Goal: Information Seeking & Learning: Learn about a topic

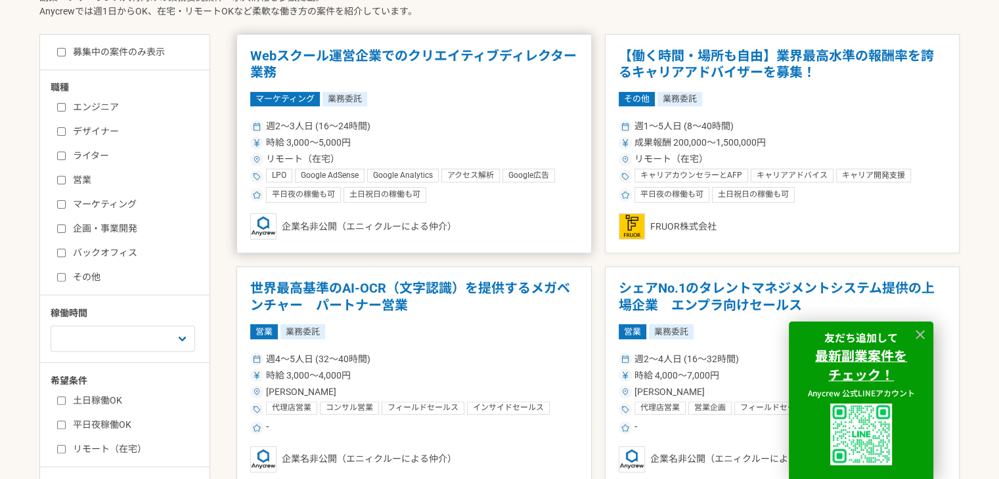
scroll to position [460, 0]
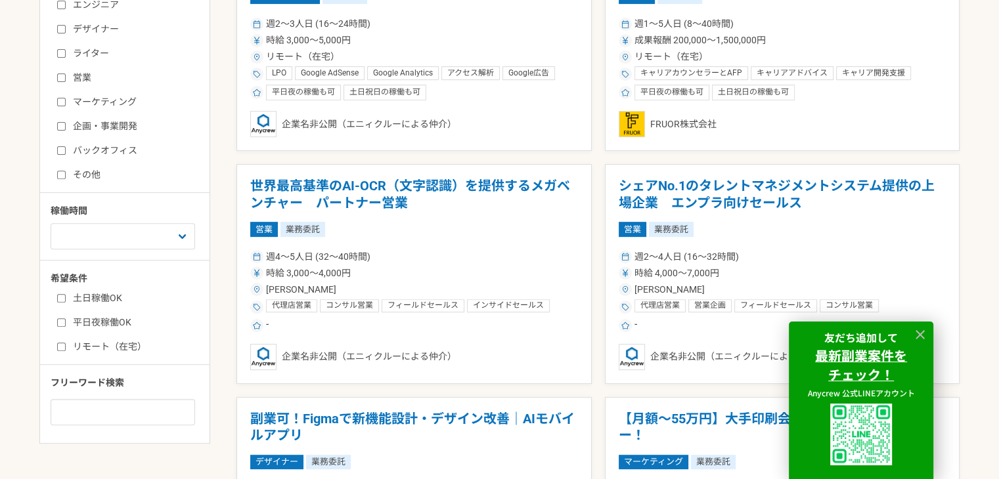
click at [62, 81] on input "営業" at bounding box center [61, 78] width 9 height 9
checkbox input "true"
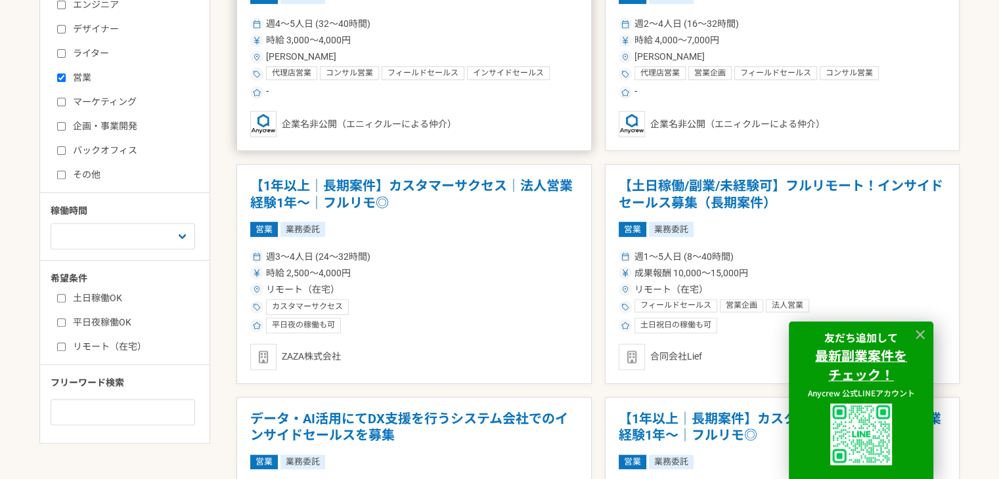
scroll to position [328, 0]
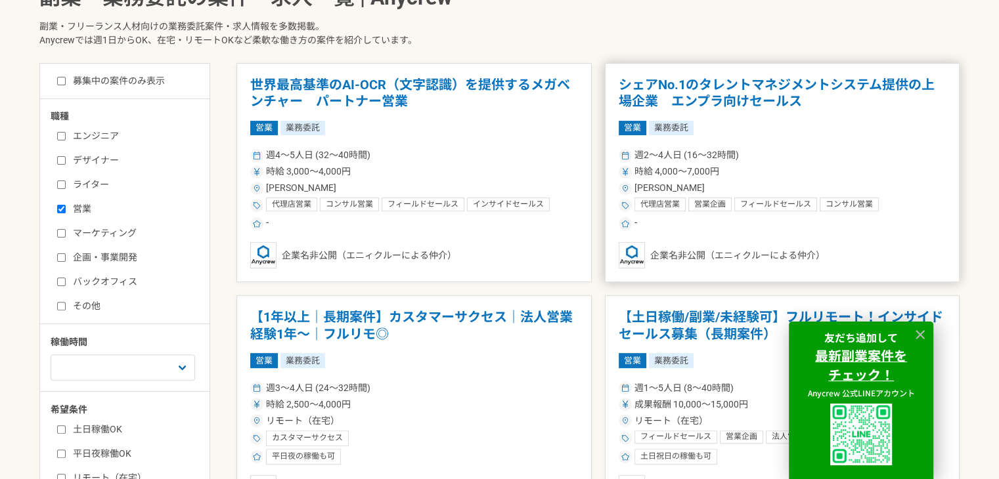
click at [694, 88] on h1 "シェアNo.1のタレントマネジメントシステム提供の上場企業　エンプラ向けセールス" at bounding box center [783, 93] width 328 height 33
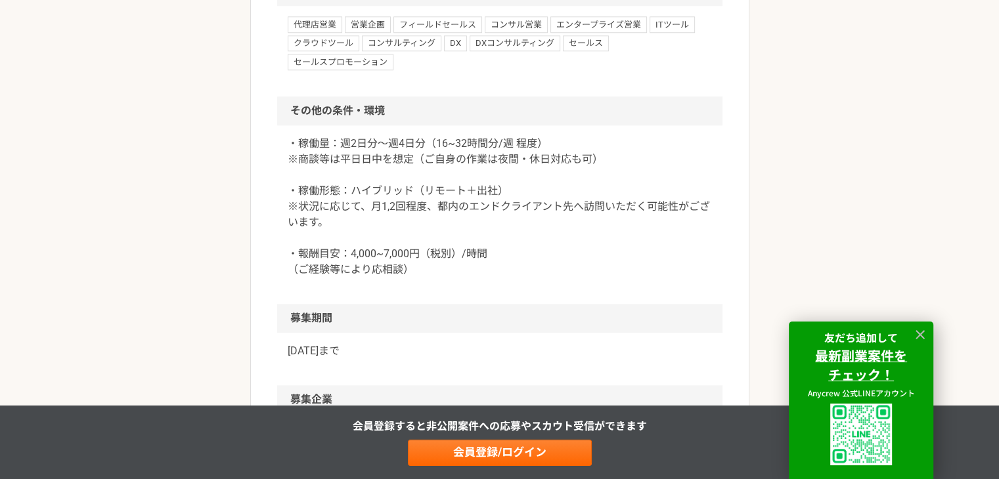
scroll to position [1117, 0]
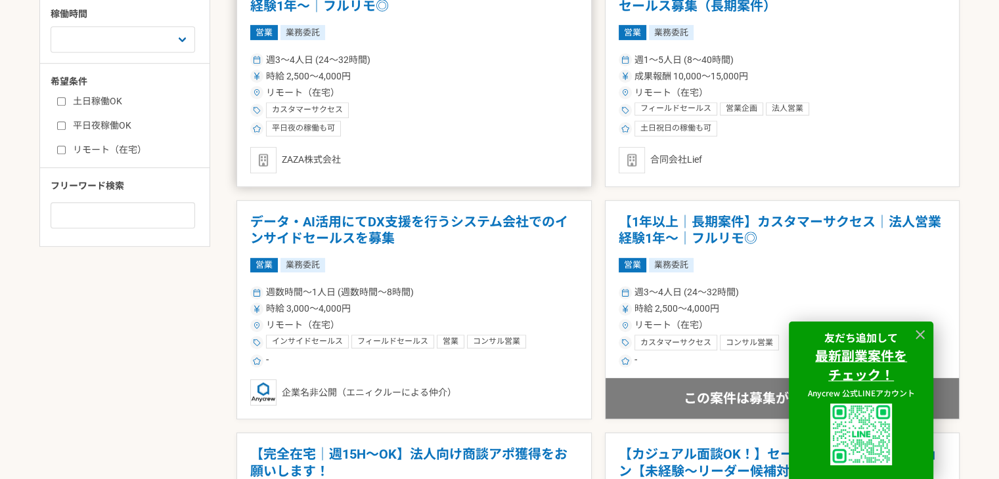
scroll to position [920, 0]
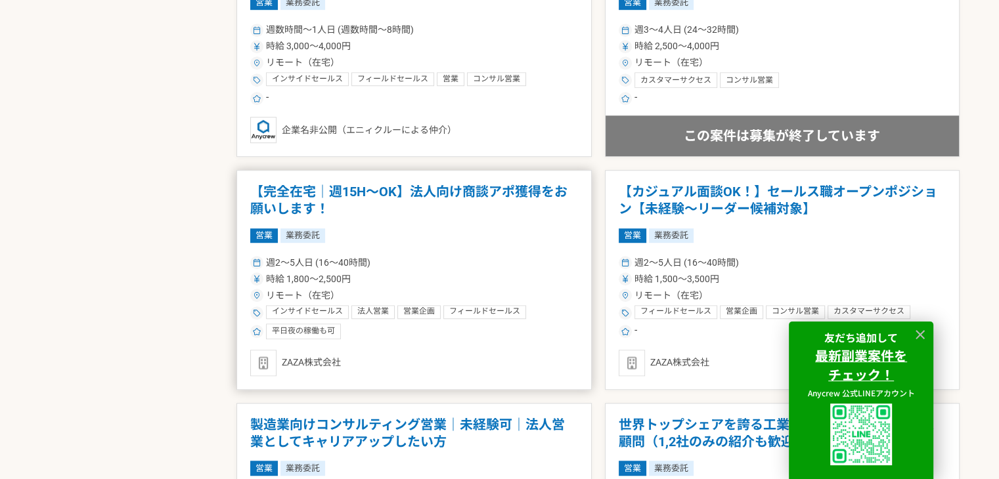
click at [486, 194] on h1 "【完全在宅｜週15H〜OK】法人向け商談アポ獲得をお願いします！" at bounding box center [414, 200] width 328 height 33
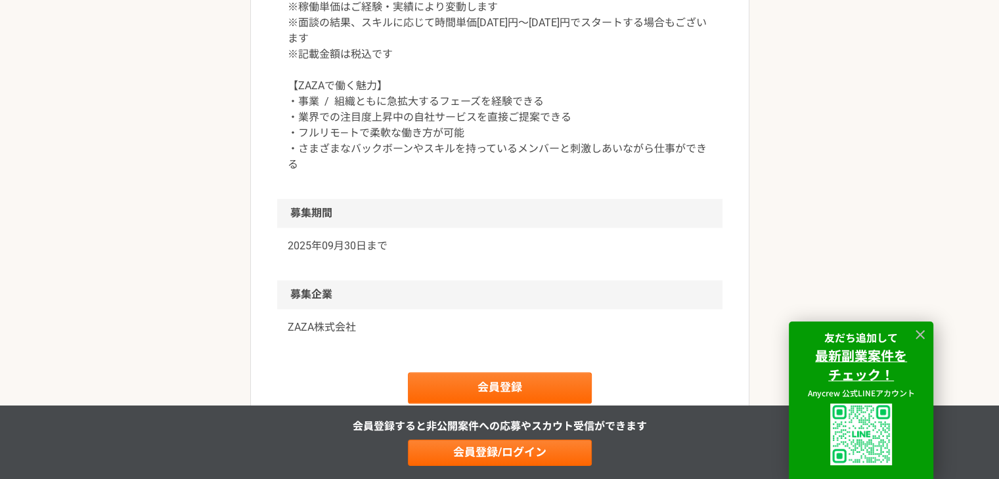
scroll to position [1642, 0]
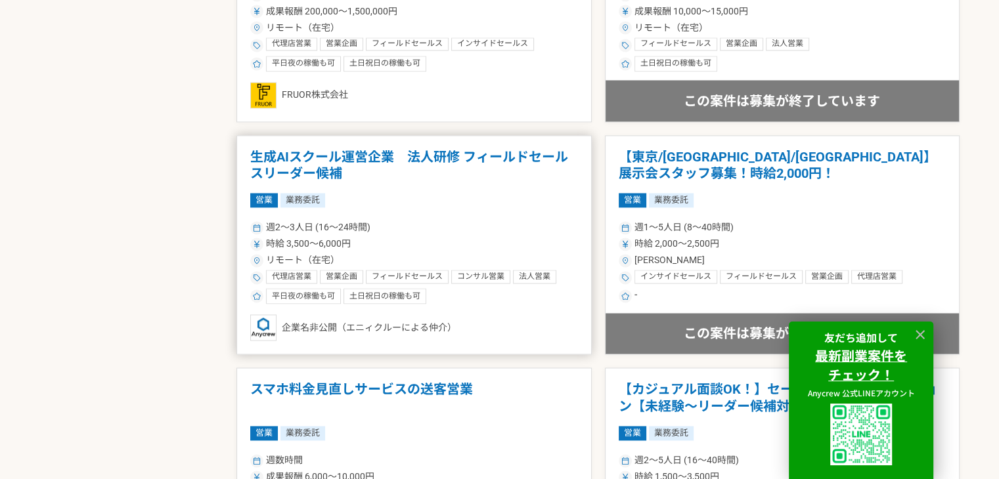
scroll to position [1511, 0]
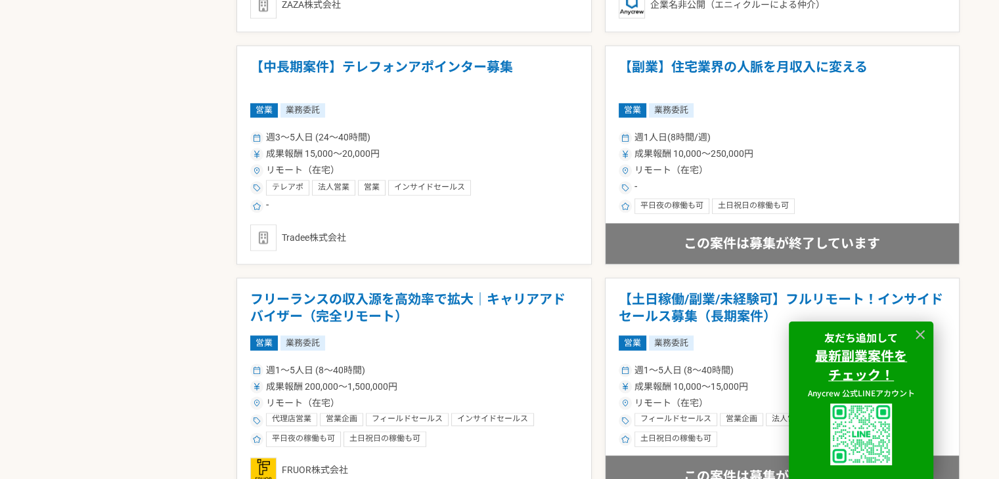
click at [9, 89] on main "副業・業務委託案件一覧 副業・業務委託の案件・求人一覧 | Anycrew 副業・フリーランス人材向けの業務委託案件・求人情報を多数掲載。 Anycrewでは…" at bounding box center [499, 27] width 999 height 2549
